Goal: Task Accomplishment & Management: Manage account settings

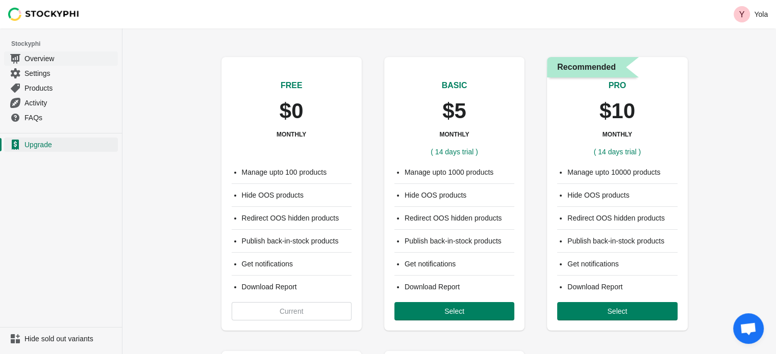
click at [58, 57] on span "Overview" at bounding box center [69, 59] width 91 height 10
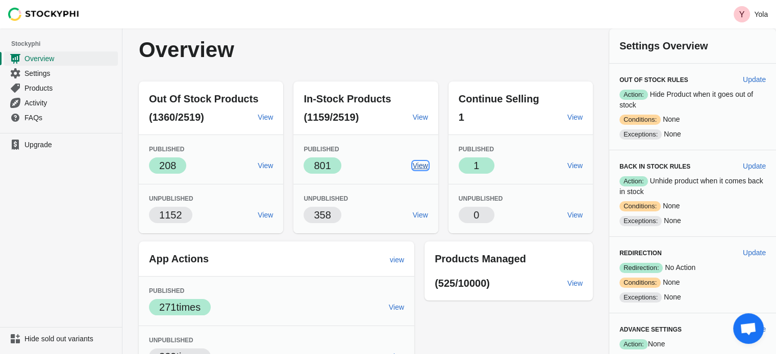
click at [426, 165] on span "View" at bounding box center [420, 166] width 15 height 8
click at [54, 77] on span "Settings" at bounding box center [69, 73] width 91 height 10
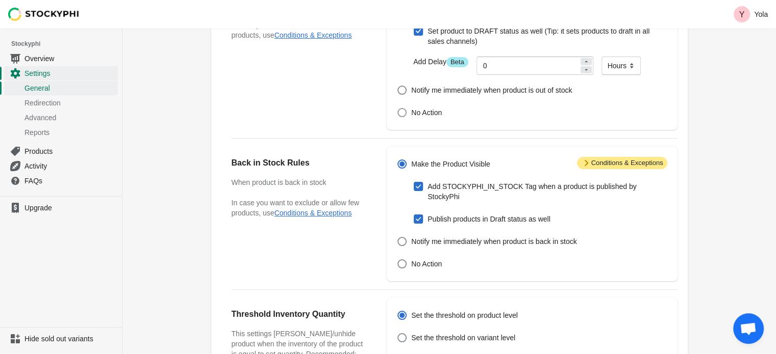
scroll to position [153, 0]
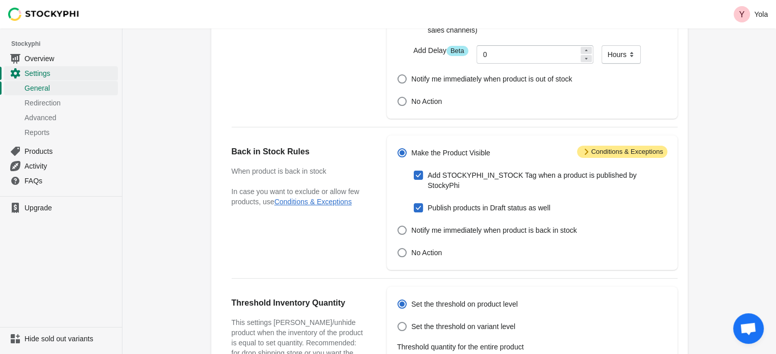
click at [732, 216] on div "Settings Resume the app General Redirection Advanced Settings Reports General R…" at bounding box center [448, 234] width 653 height 716
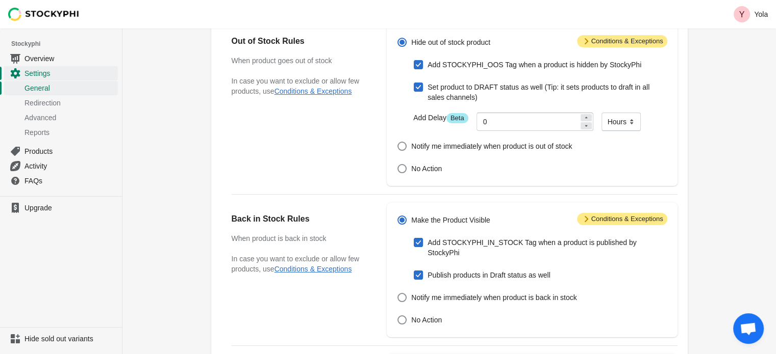
scroll to position [0, 0]
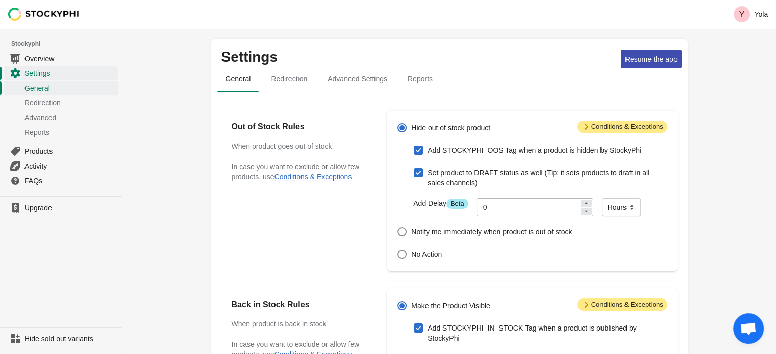
click at [412, 173] on div "Set product to DRAFT status as well (Tip: it sets products to draft in all sale…" at bounding box center [532, 178] width 270 height 24
click at [418, 175] on span at bounding box center [418, 172] width 9 height 9
click at [414, 169] on input "Set product to DRAFT status as well (Tip: it sets products to draft in all sale…" at bounding box center [414, 168] width 1 height 1
checkbox input "false"
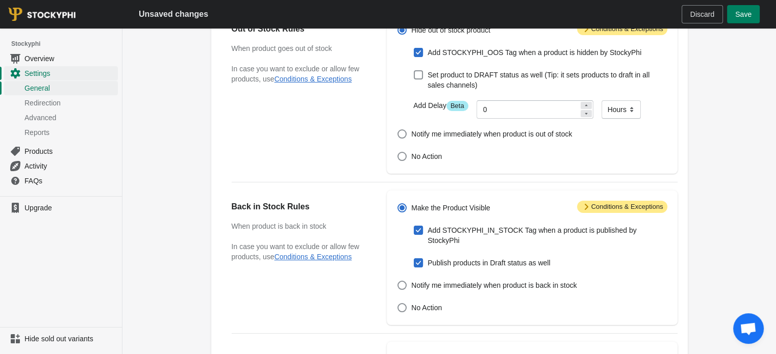
scroll to position [102, 0]
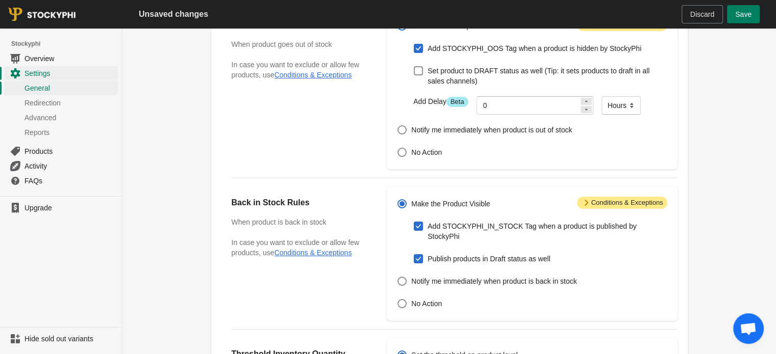
click at [417, 255] on span at bounding box center [418, 259] width 9 height 9
click at [414, 255] on input "Publish products in Draft status as well" at bounding box center [414, 255] width 1 height 1
checkbox input "false"
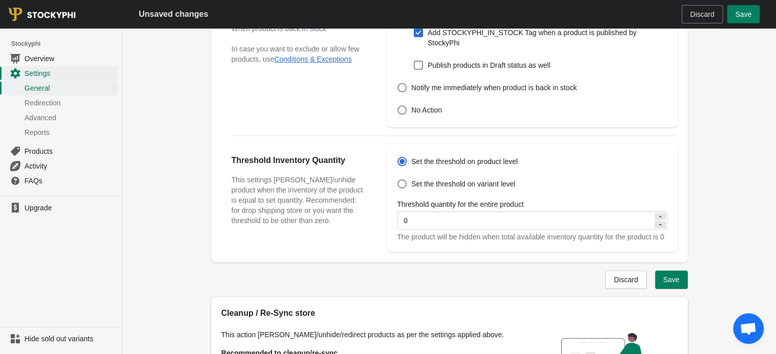
scroll to position [0, 0]
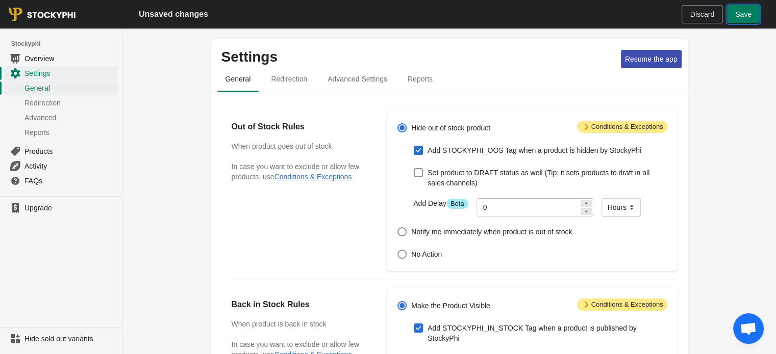
drag, startPoint x: 749, startPoint y: 14, endPoint x: 745, endPoint y: 26, distance: 12.9
click at [749, 15] on span "Save" at bounding box center [743, 14] width 16 height 8
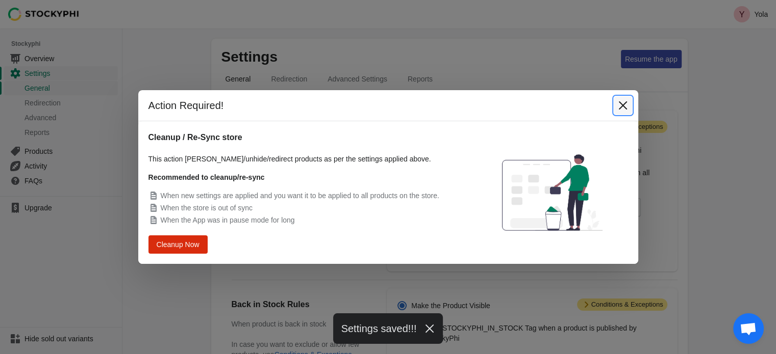
click at [622, 100] on icon "Close" at bounding box center [623, 105] width 10 height 10
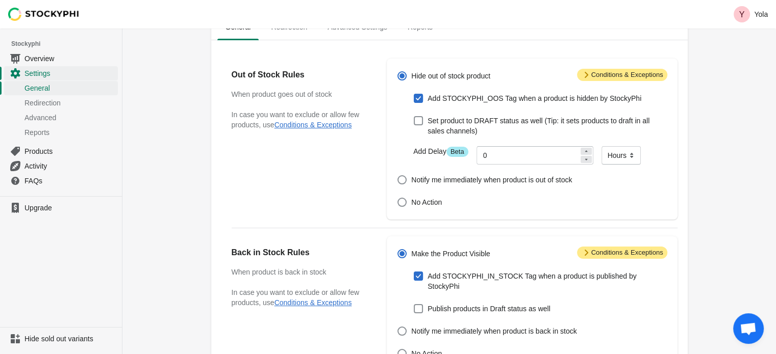
scroll to position [51, 0]
click at [158, 70] on div "Settings Resume the app General Redirection Advanced Settings Reports General R…" at bounding box center [448, 336] width 653 height 716
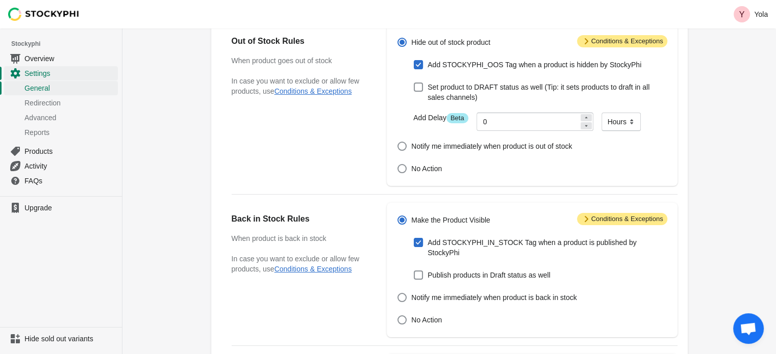
scroll to position [153, 0]
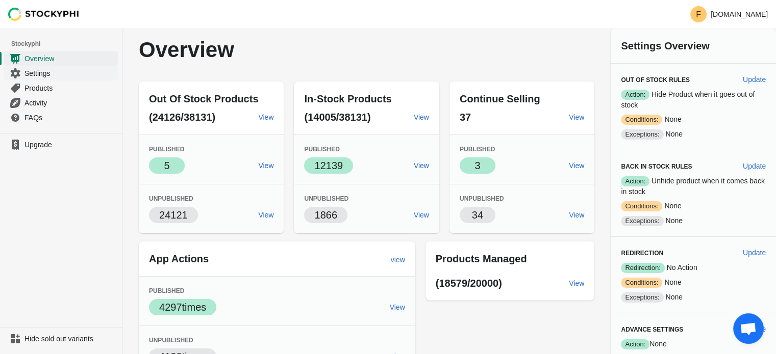
click at [57, 75] on span "Settings" at bounding box center [69, 73] width 91 height 10
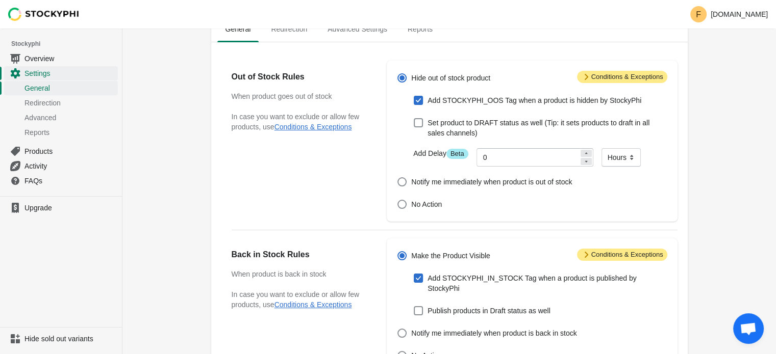
scroll to position [153, 0]
